Goal: Navigation & Orientation: Understand site structure

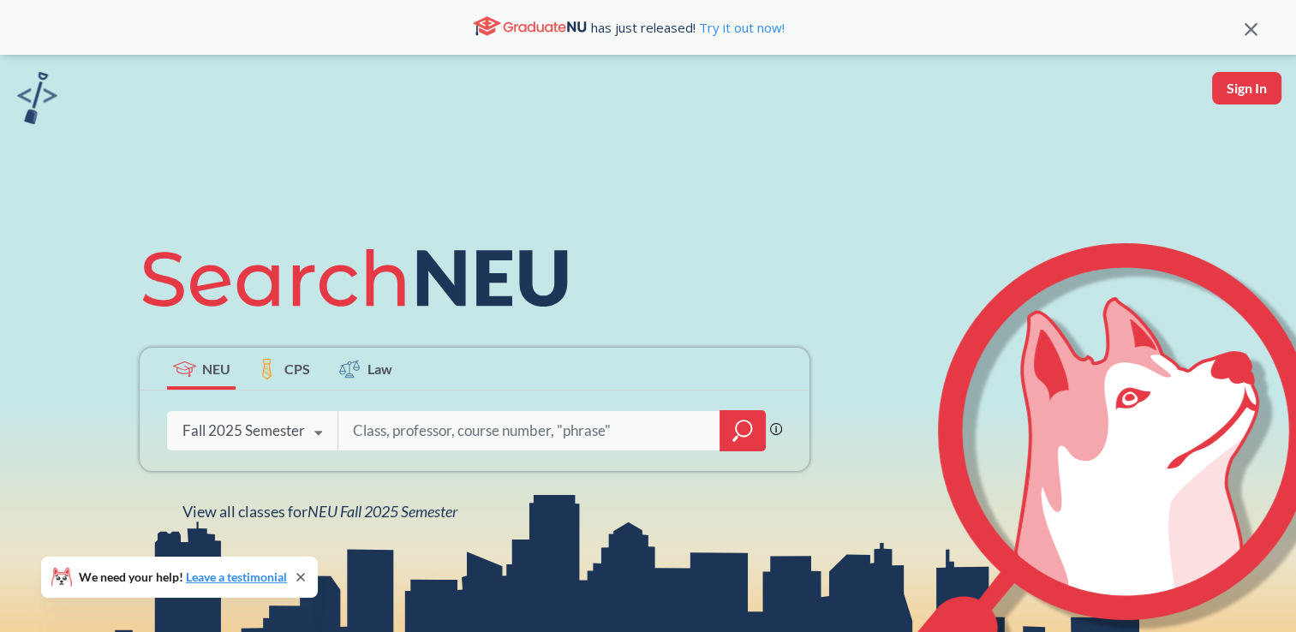
click at [82, 279] on div "NEU CPS Law Phrase search guarantees the exact search appears in the results. E…" at bounding box center [648, 376] width 1296 height 642
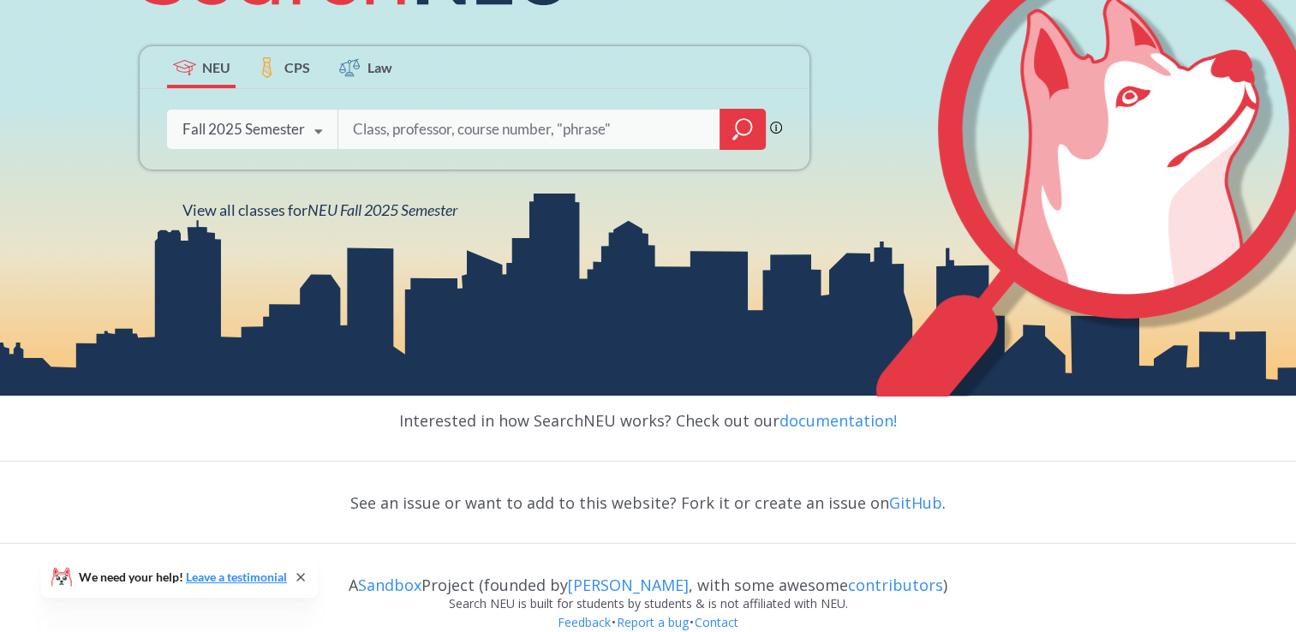
scroll to position [326, 0]
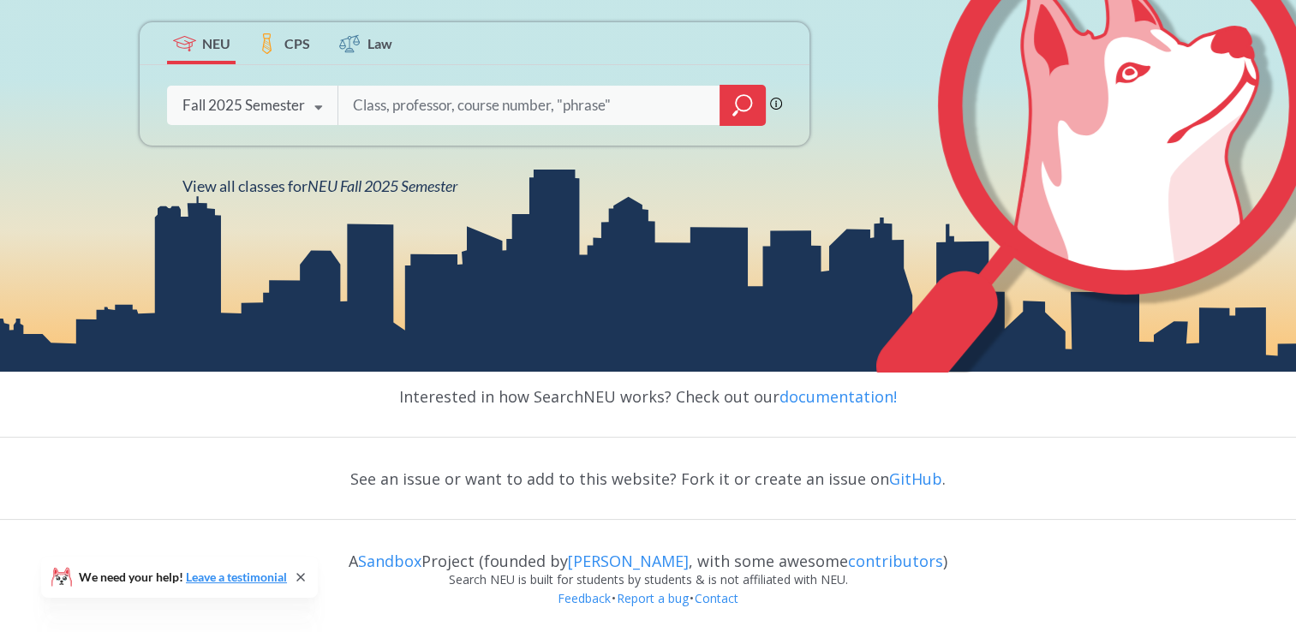
click at [110, 451] on div "Interested in how SearchNEU works? Check out our documentation! See an issue or…" at bounding box center [648, 503] width 1296 height 262
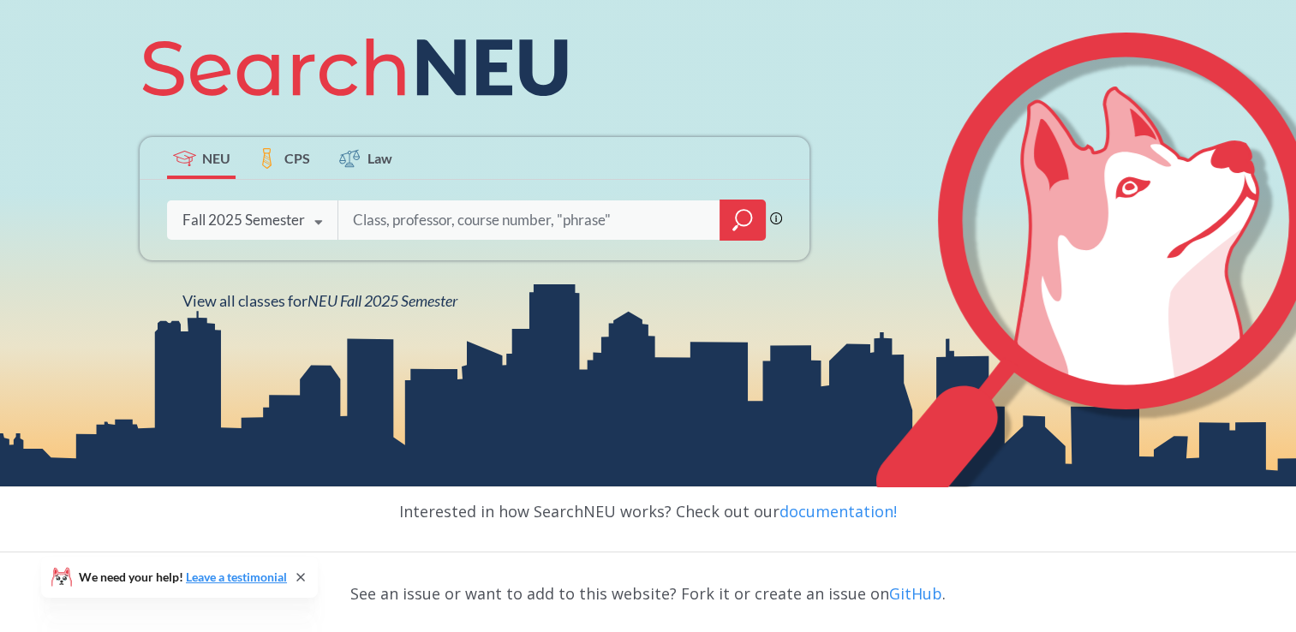
scroll to position [209, 0]
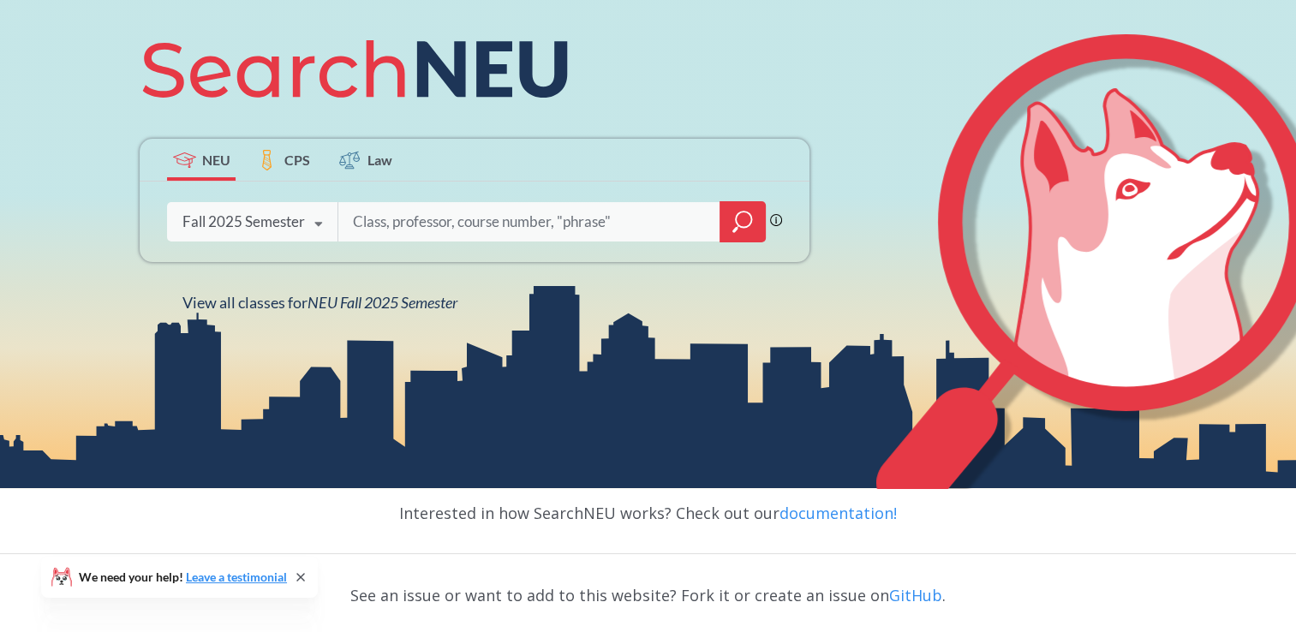
click at [371, 218] on input "search" at bounding box center [529, 222] width 356 height 36
click at [128, 500] on div "Interested in how SearchNEU works? Check out our documentation!" at bounding box center [648, 513] width 1296 height 50
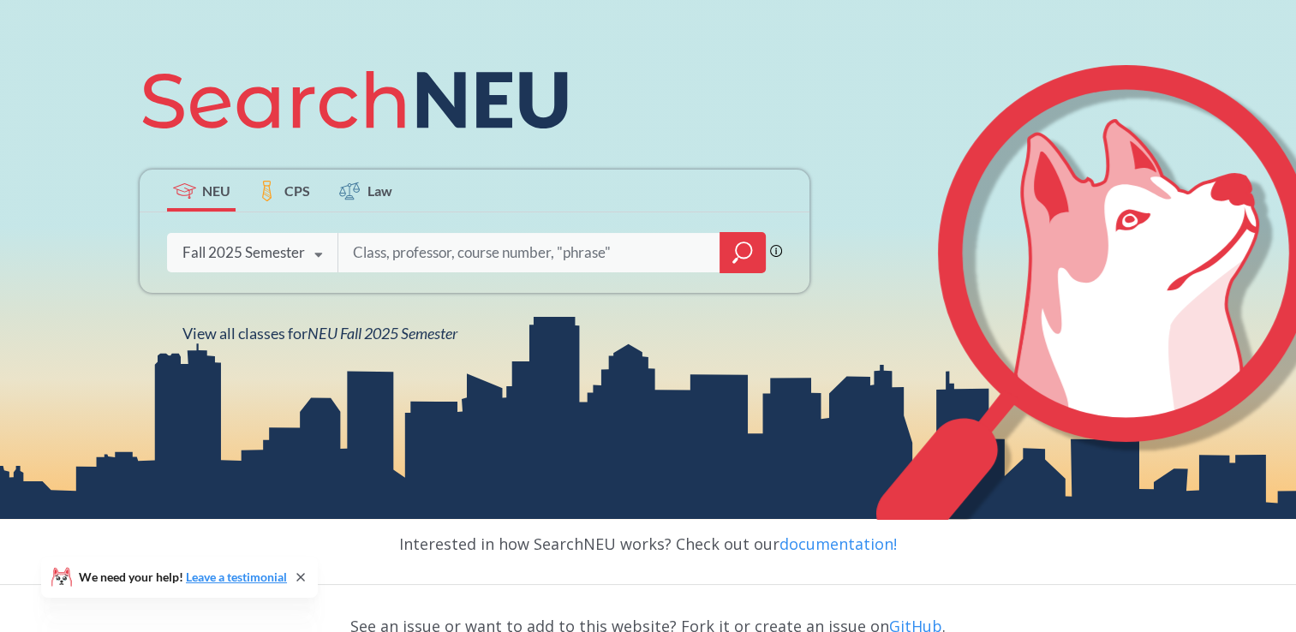
scroll to position [176, 0]
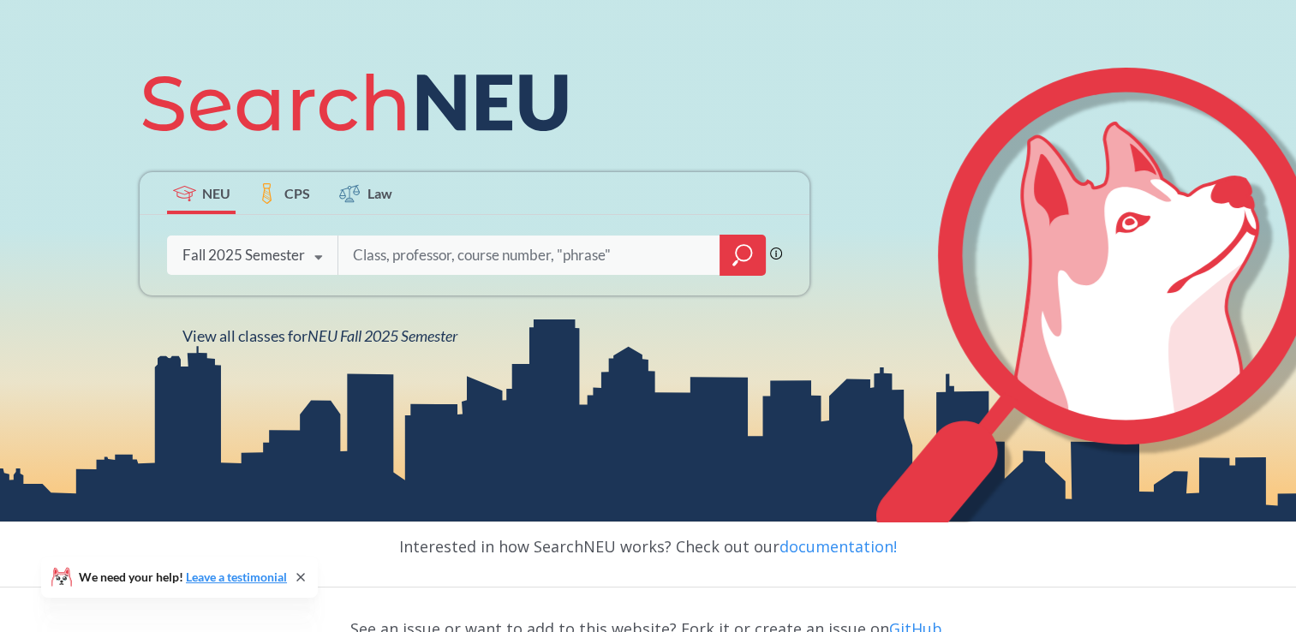
click at [300, 193] on span "CPS" at bounding box center [297, 193] width 26 height 20
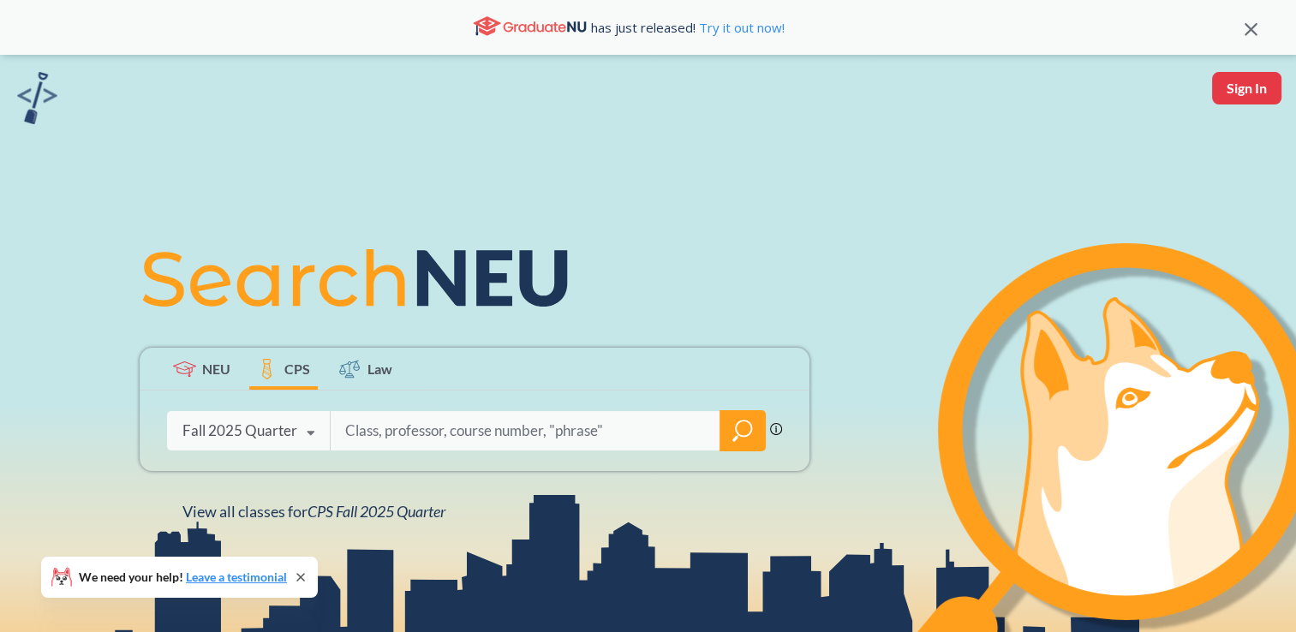
click at [377, 366] on span "Law" at bounding box center [379, 369] width 25 height 20
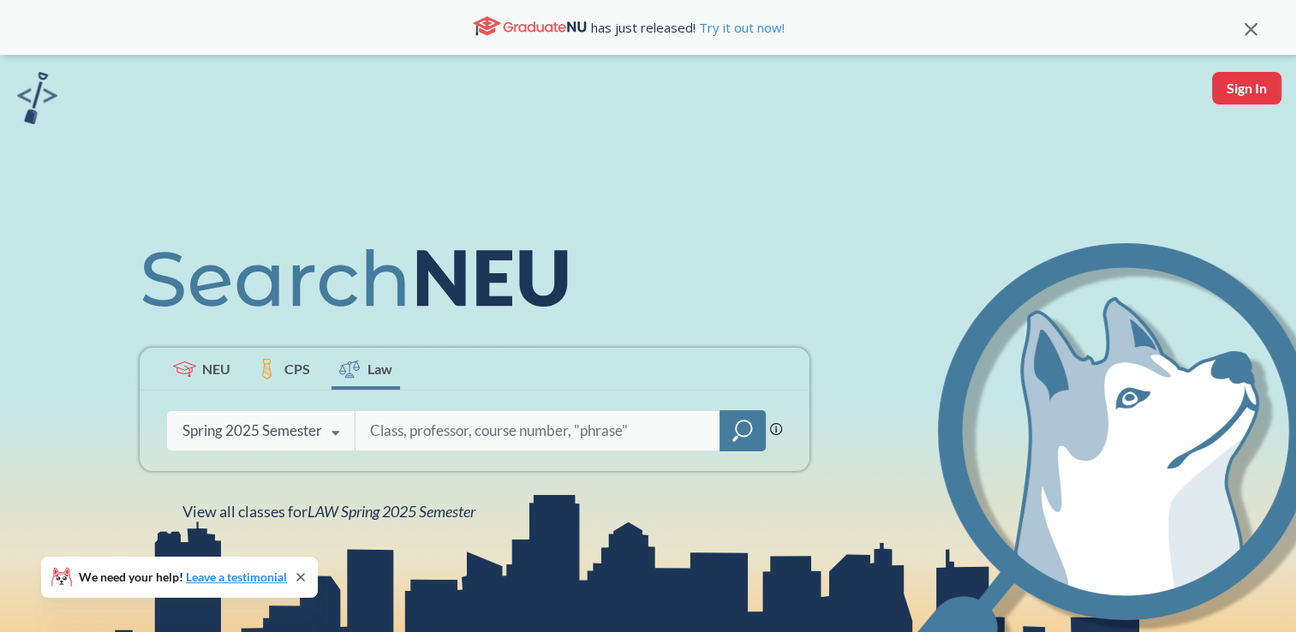
click at [213, 368] on span "NEU" at bounding box center [216, 369] width 28 height 20
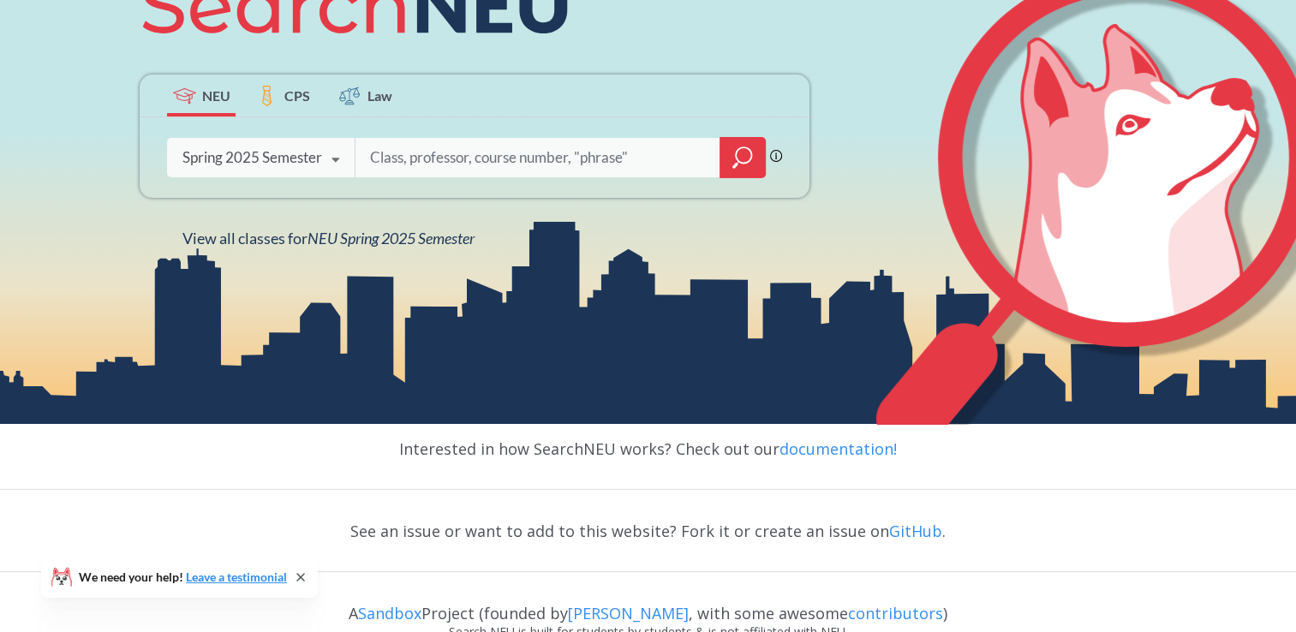
scroll to position [274, 0]
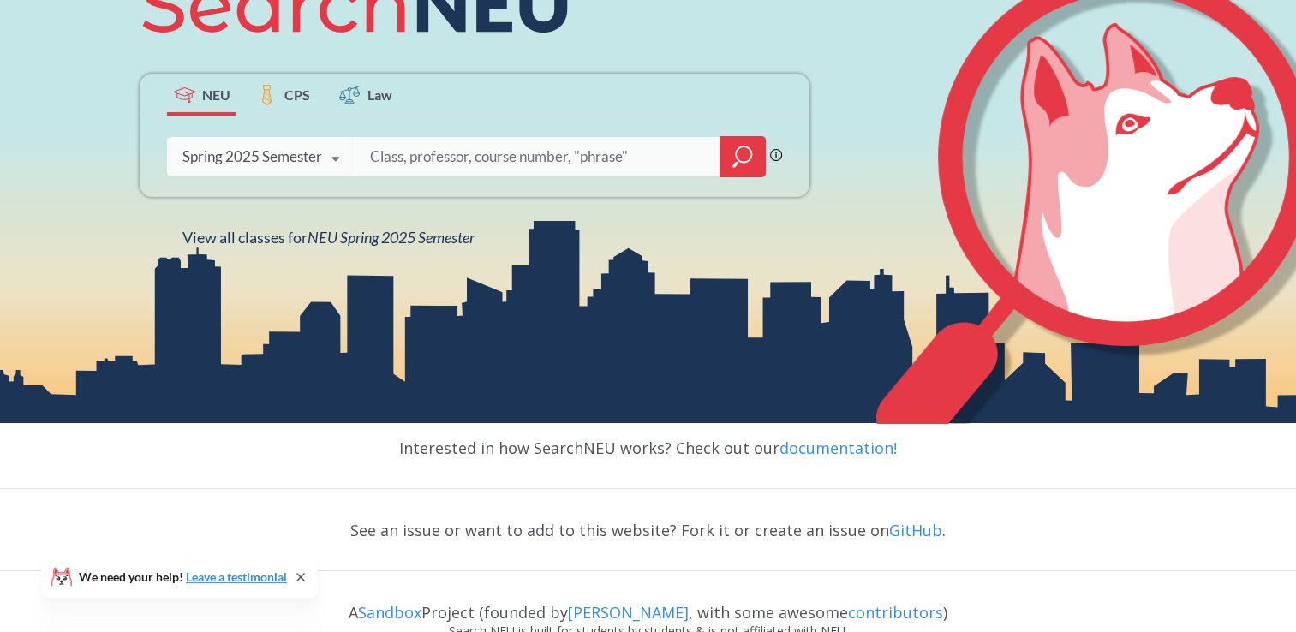
click at [1166, 446] on div "Interested in how SearchNEU works? Check out our documentation!" at bounding box center [648, 448] width 1296 height 50
